Goal: Task Accomplishment & Management: Complete application form

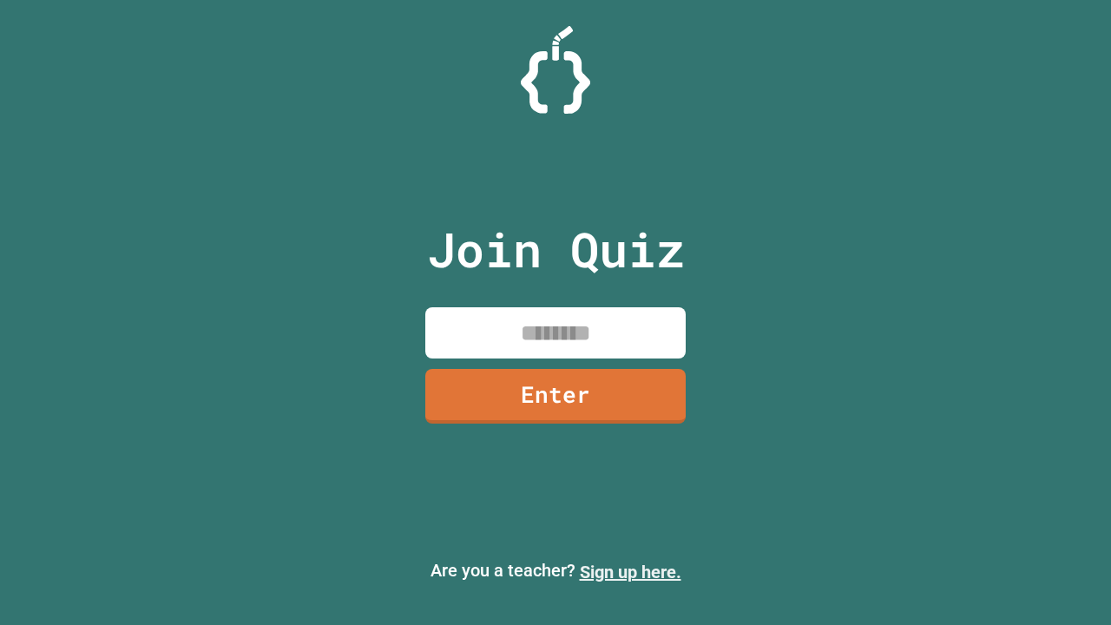
click at [630, 572] on link "Sign up here." at bounding box center [631, 572] width 102 height 21
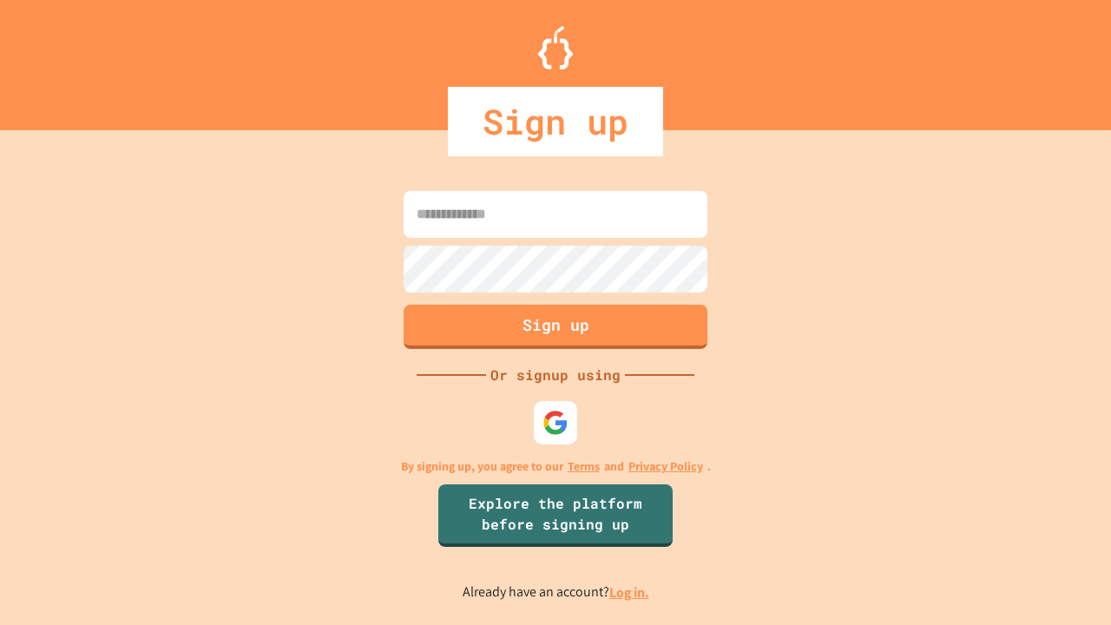
click at [630, 592] on link "Log in." at bounding box center [630, 592] width 40 height 18
